Goal: Entertainment & Leisure: Browse casually

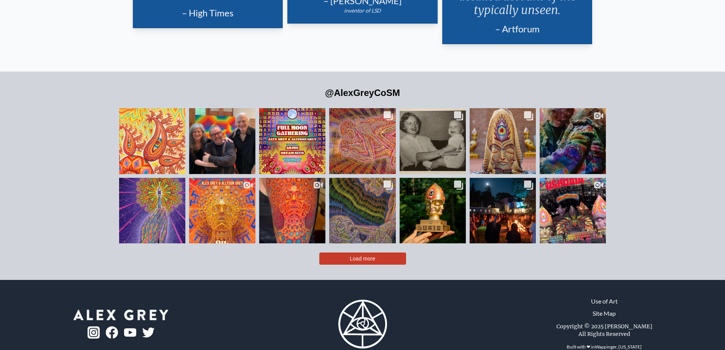
scroll to position [1888, 0]
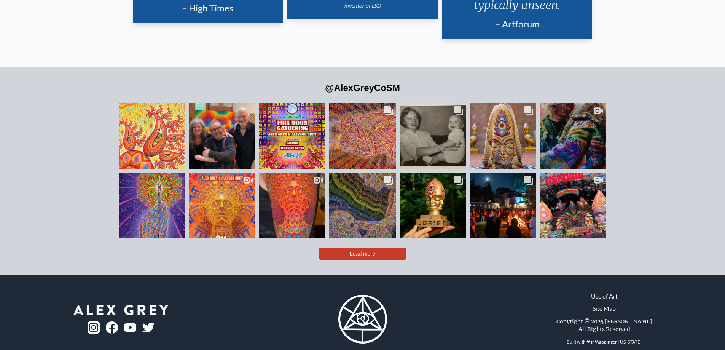
click at [349, 247] on button "Load more" at bounding box center [362, 253] width 87 height 12
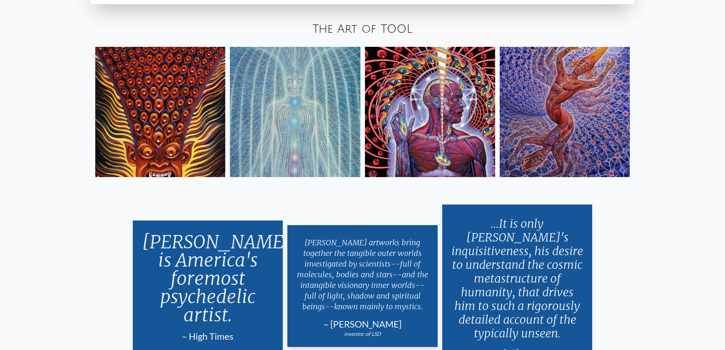
scroll to position [1560, 0]
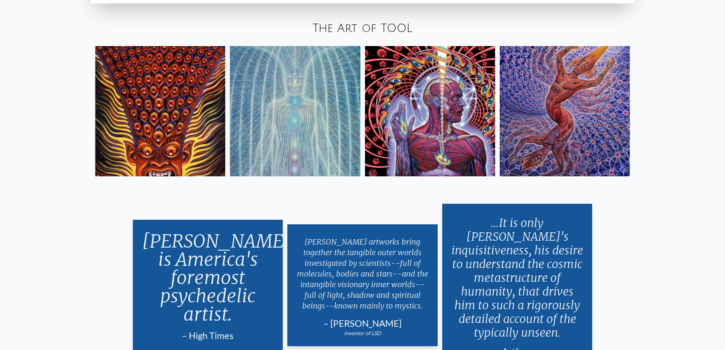
click at [449, 129] on img at bounding box center [430, 111] width 130 height 130
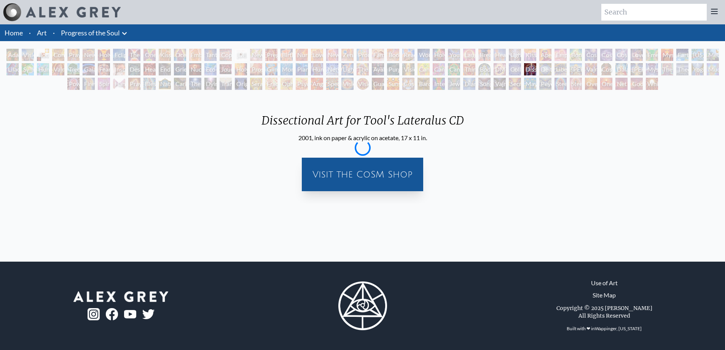
click at [327, 95] on div "Dissectional Art for Tool's Lateralus CD 2001, ink on paper & acrylic on acetat…" at bounding box center [362, 147] width 725 height 111
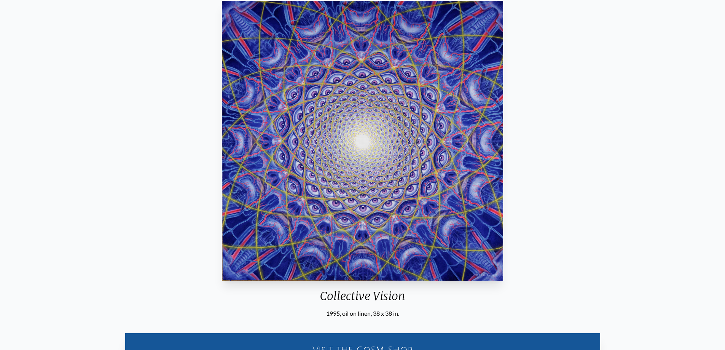
scroll to position [114, 0]
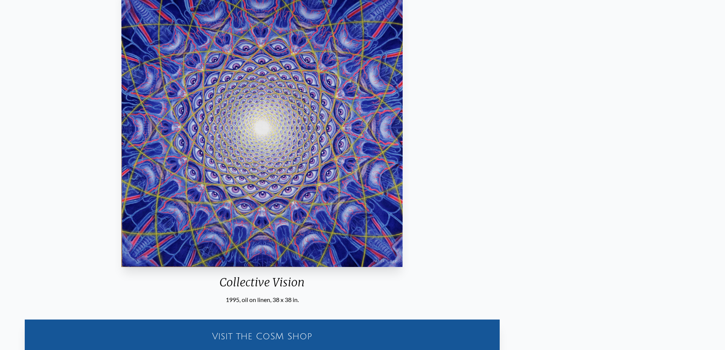
click at [433, 133] on div "Collective Vision 1995, oil on linen, 38 x 38 in. Visit the CoSM Shop Collectiv…" at bounding box center [262, 256] width 713 height 545
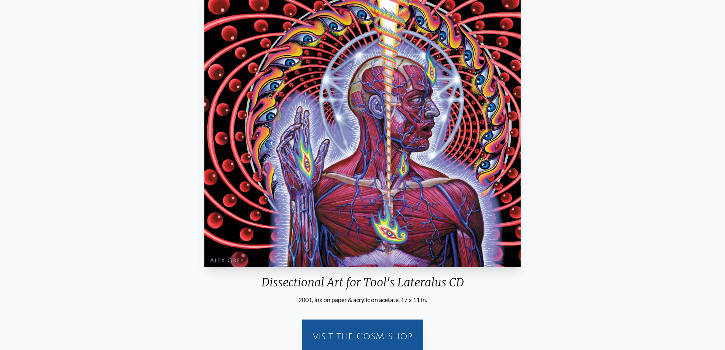
click at [520, 133] on img "82 / 133" at bounding box center [362, 127] width 316 height 280
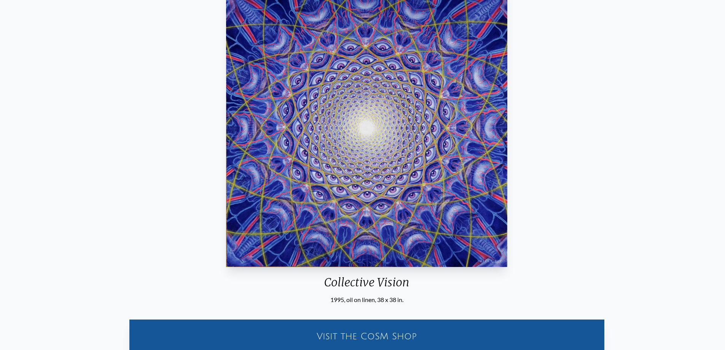
click at [237, 128] on img "81 / 133" at bounding box center [367, 127] width 282 height 280
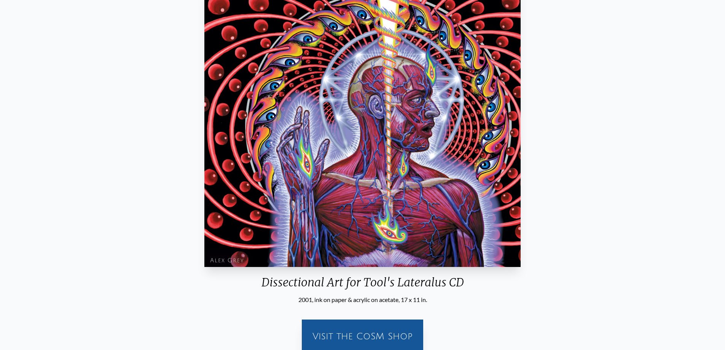
click at [362, 178] on img "82 / 133" at bounding box center [362, 127] width 316 height 280
click at [441, 170] on img "82 / 133" at bounding box center [362, 127] width 316 height 280
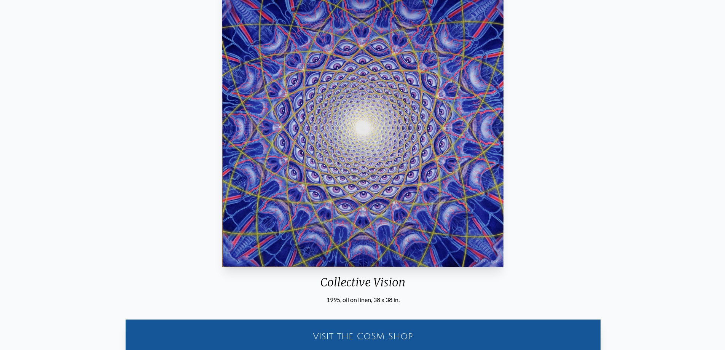
click at [349, 164] on img "81 / 133" at bounding box center [363, 127] width 282 height 280
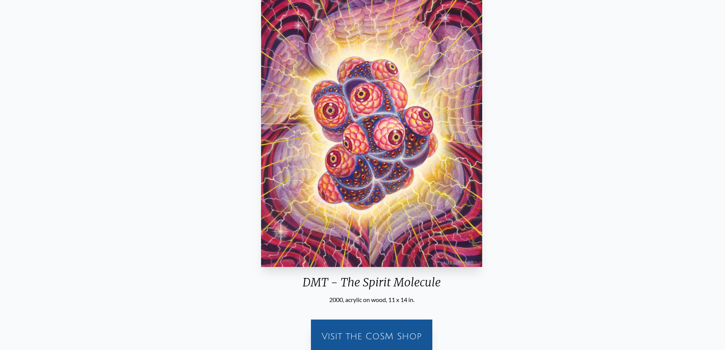
click at [457, 161] on img "80 / 133" at bounding box center [371, 127] width 221 height 280
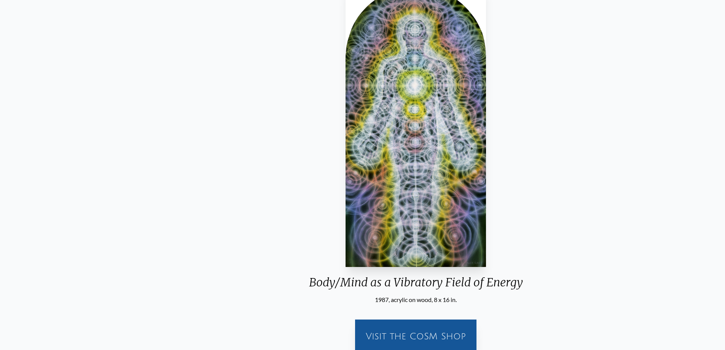
click at [486, 155] on img "79 / 133" at bounding box center [416, 127] width 140 height 280
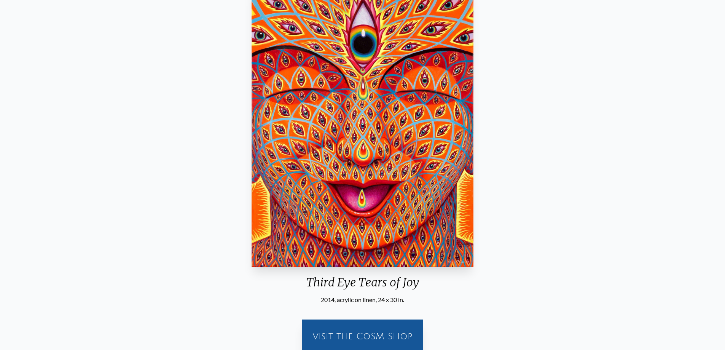
click at [473, 142] on img "78 / 133" at bounding box center [363, 127] width 222 height 280
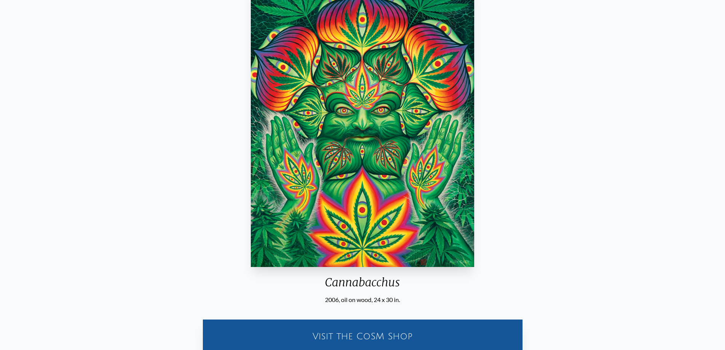
click at [455, 141] on img "77 / 133" at bounding box center [363, 127] width 224 height 280
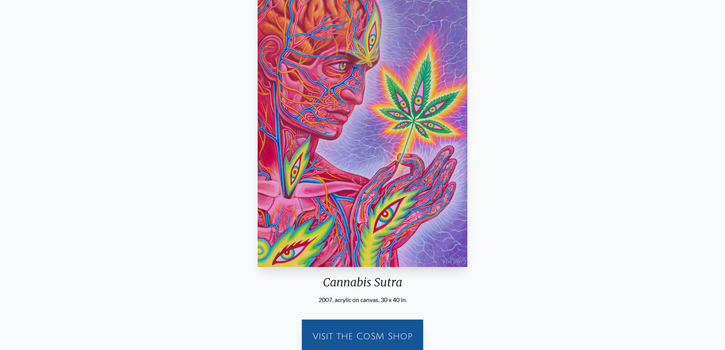
click at [468, 135] on img "76 / 133" at bounding box center [363, 127] width 210 height 280
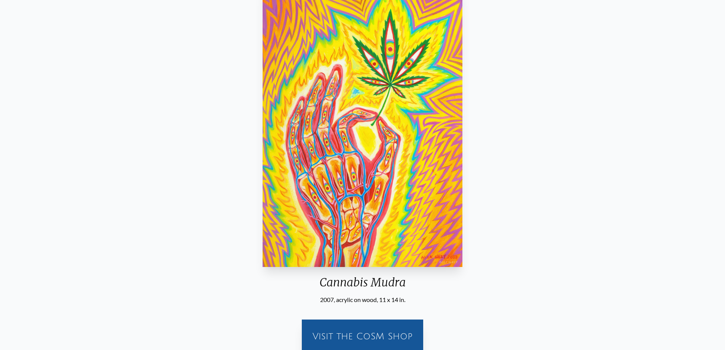
click at [462, 132] on img "75 / 133" at bounding box center [362, 127] width 199 height 280
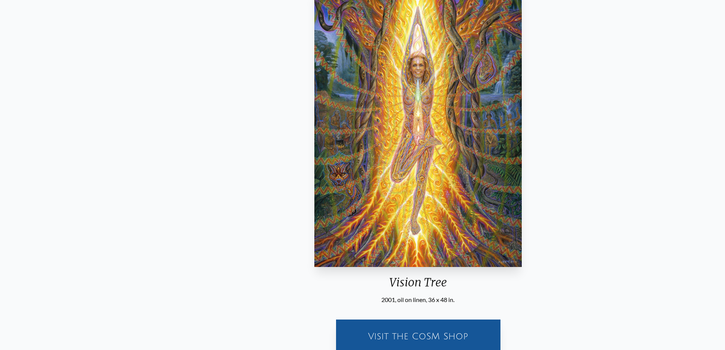
click at [486, 150] on img "74 / 133" at bounding box center [417, 127] width 207 height 280
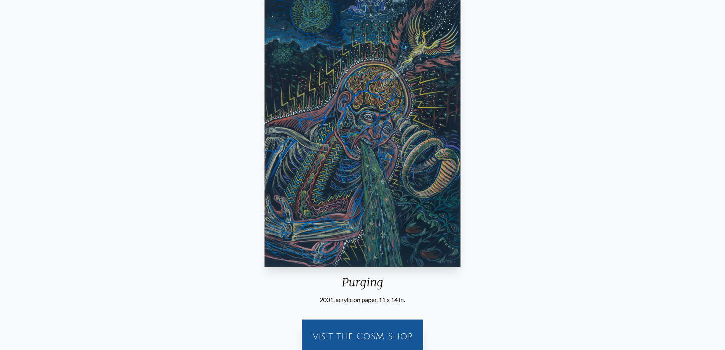
click at [459, 148] on img "73 / 133" at bounding box center [362, 127] width 196 height 280
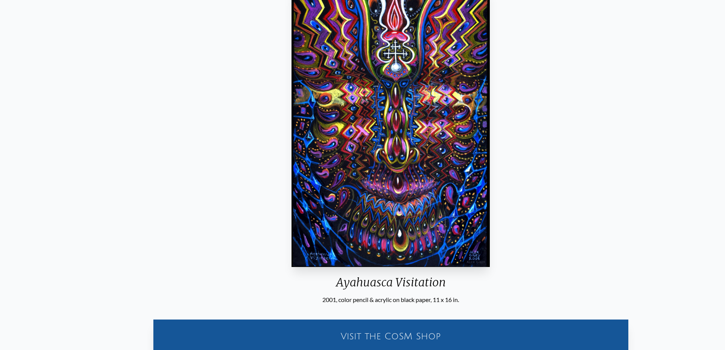
click at [484, 140] on img "72 / 133" at bounding box center [391, 127] width 198 height 280
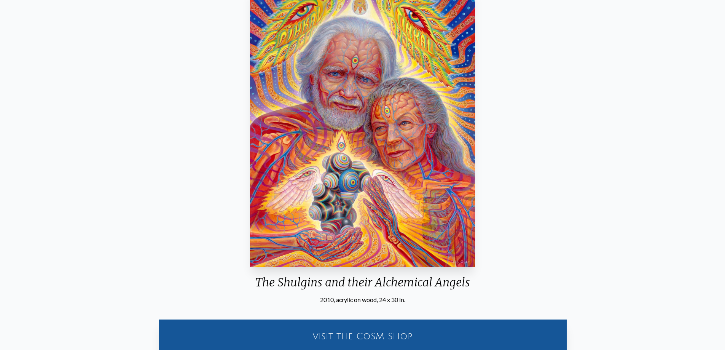
click at [475, 138] on img "71 / 133" at bounding box center [362, 127] width 225 height 280
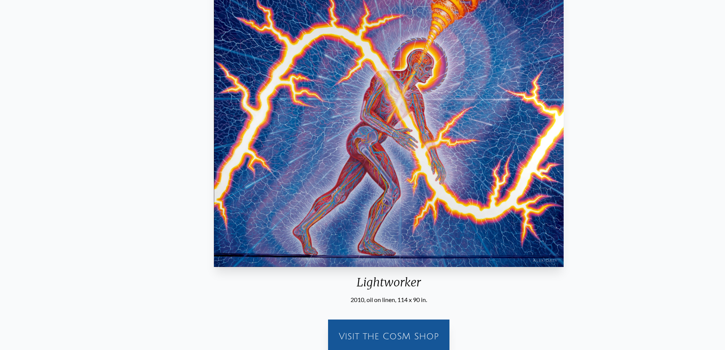
click at [427, 136] on img "70 / 133" at bounding box center [389, 127] width 350 height 280
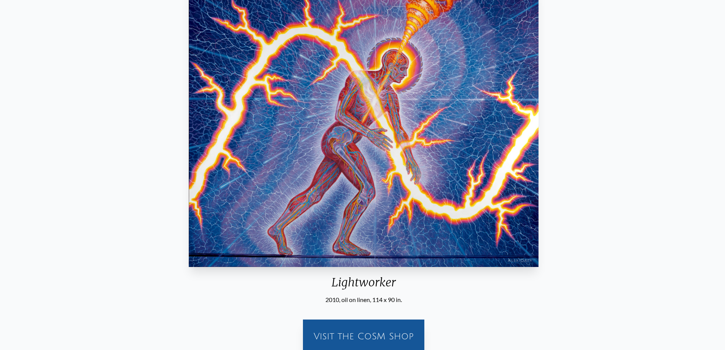
click at [538, 97] on img "70 / 133" at bounding box center [364, 127] width 350 height 280
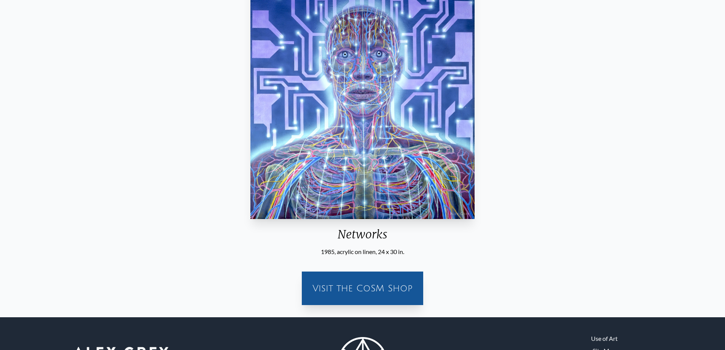
scroll to position [218, 0]
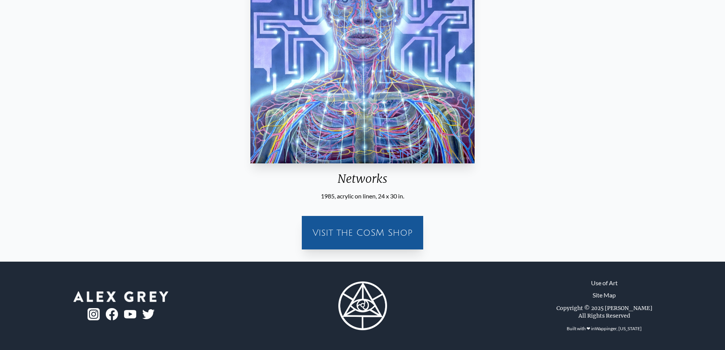
click at [386, 230] on div "Visit the CoSM Shop" at bounding box center [362, 232] width 112 height 24
